Goal: Information Seeking & Learning: Learn about a topic

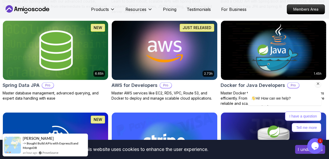
scroll to position [234, 0]
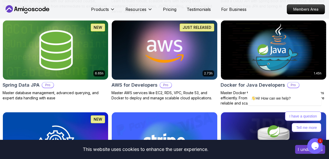
click at [175, 50] on img at bounding box center [164, 50] width 111 height 62
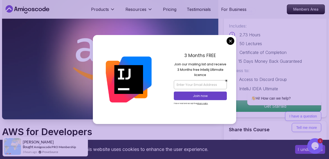
scroll to position [35, 0]
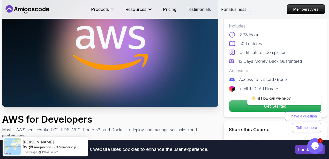
scroll to position [46, 0]
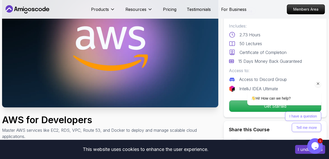
click at [320, 83] on icon "Chat attention grabber" at bounding box center [318, 83] width 5 height 5
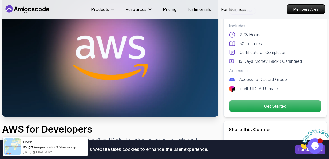
scroll to position [0, 0]
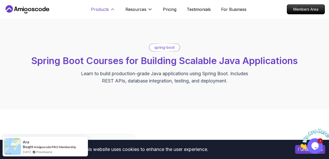
click at [109, 8] on button "Products" at bounding box center [103, 11] width 24 height 10
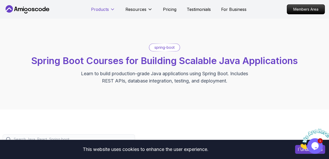
click at [110, 8] on icon at bounding box center [112, 9] width 5 height 5
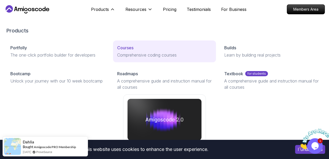
click at [180, 53] on p "Comprehensive coding courses" at bounding box center [164, 55] width 94 height 6
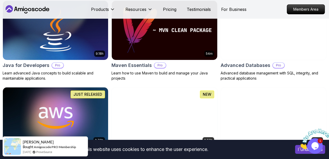
scroll to position [368, 0]
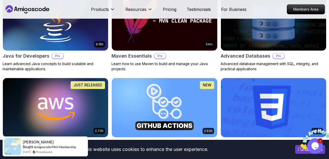
click at [82, 108] on img at bounding box center [55, 107] width 111 height 62
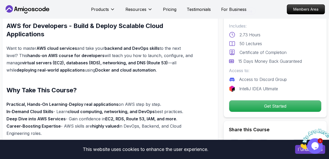
scroll to position [350, 0]
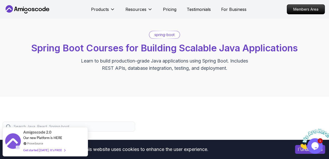
scroll to position [13, 0]
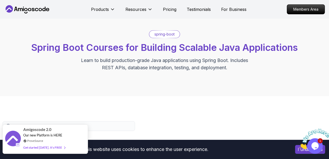
click at [63, 147] on span at bounding box center [63, 147] width 3 height 4
